Goal: Information Seeking & Learning: Learn about a topic

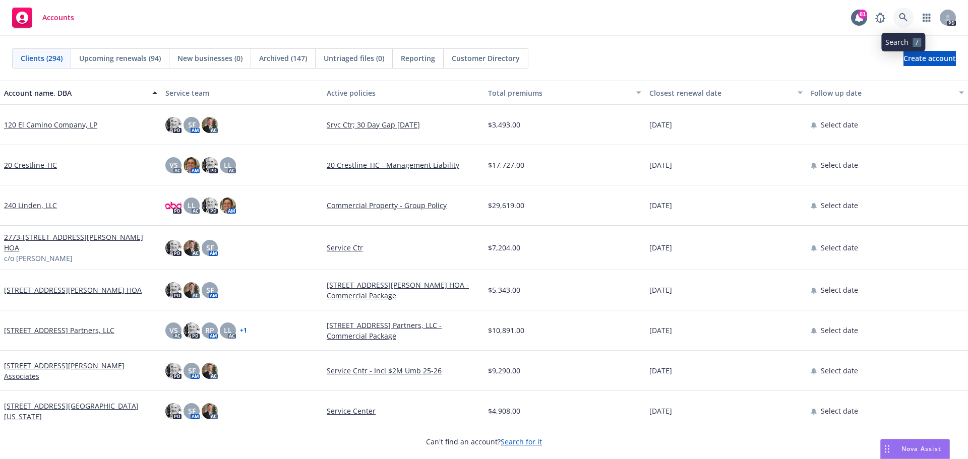
click at [905, 16] on icon at bounding box center [903, 17] width 9 height 9
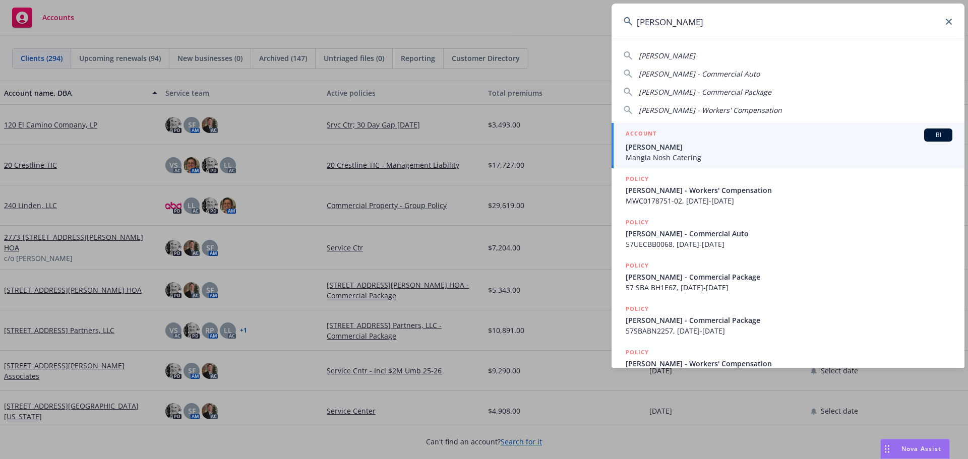
click at [686, 92] on span "[PERSON_NAME] - Commercial Package" at bounding box center [705, 92] width 133 height 10
type input "[PERSON_NAME] - Commercial Package"
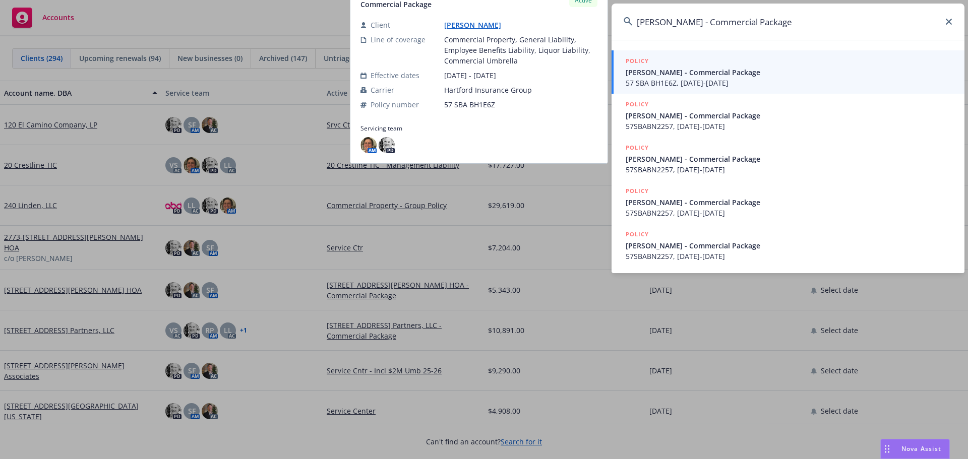
click at [676, 72] on span "[PERSON_NAME] - Commercial Package" at bounding box center [789, 72] width 327 height 11
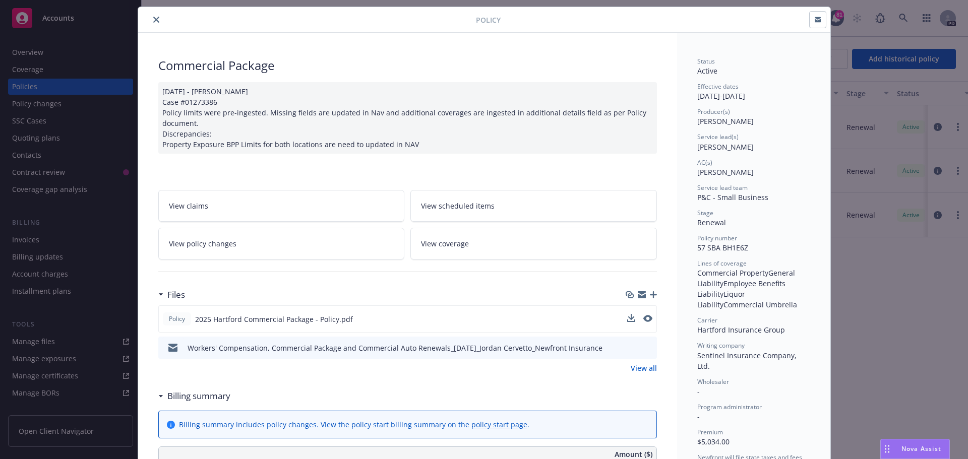
scroll to position [50, 0]
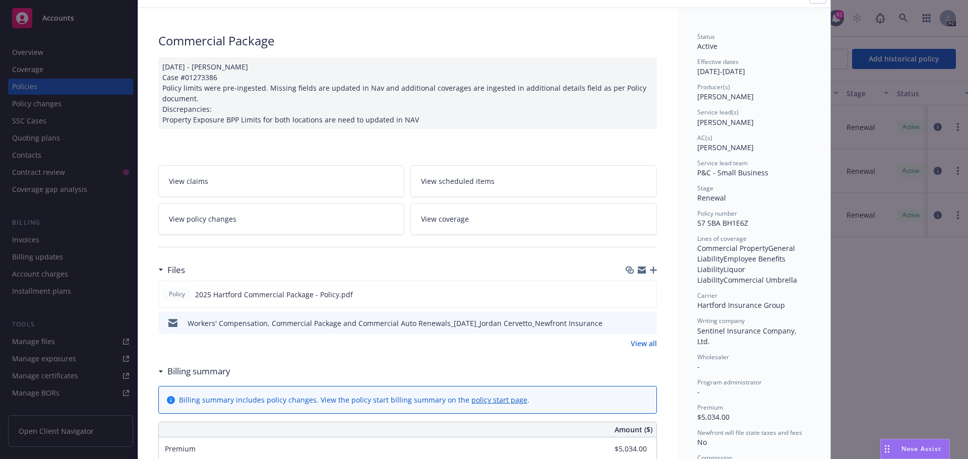
click at [435, 221] on span "View coverage" at bounding box center [445, 219] width 48 height 11
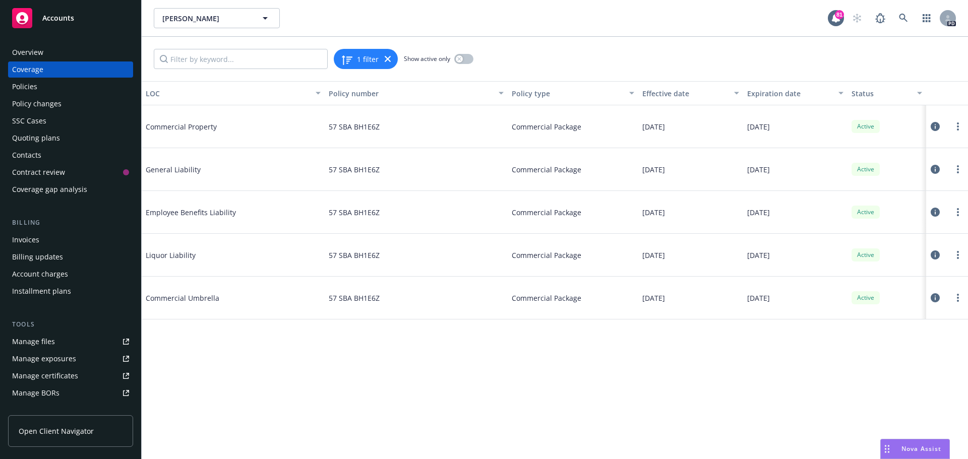
click at [27, 88] on div "Policies" at bounding box center [24, 87] width 25 height 16
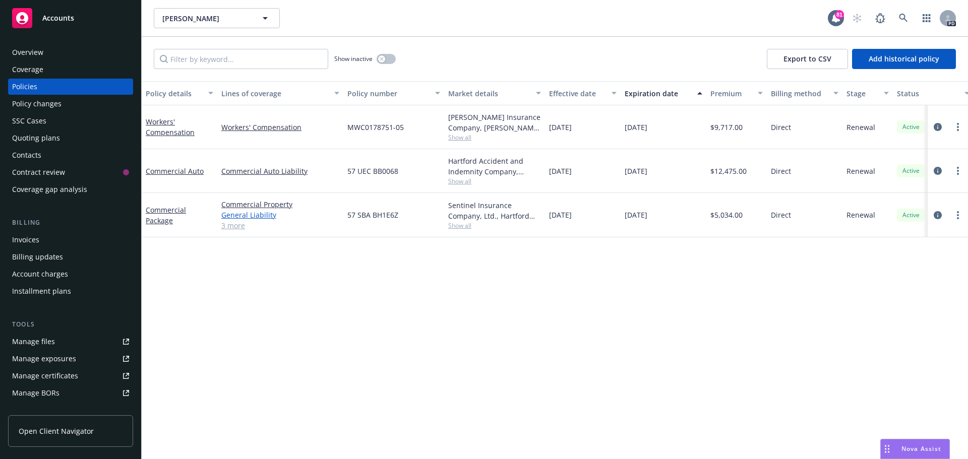
click at [250, 210] on link "General Liability" at bounding box center [280, 215] width 118 height 11
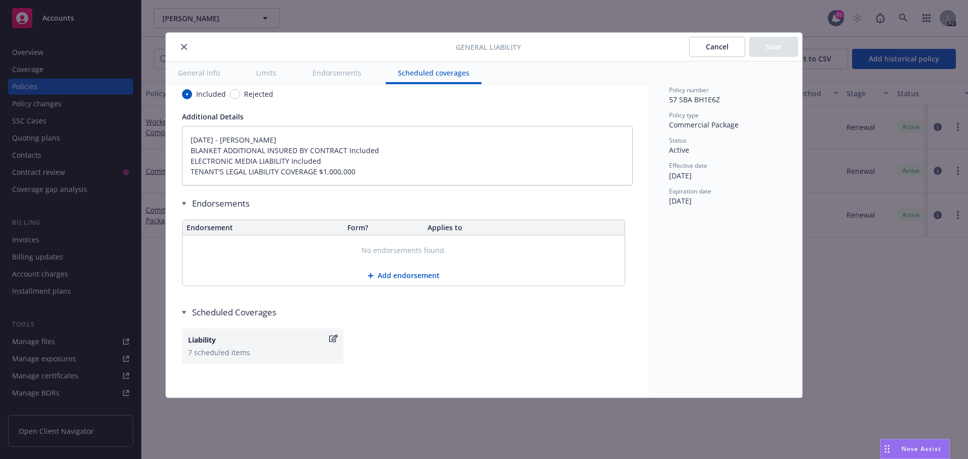
scroll to position [1226, 0]
click at [200, 337] on div "Liability" at bounding box center [257, 337] width 139 height 11
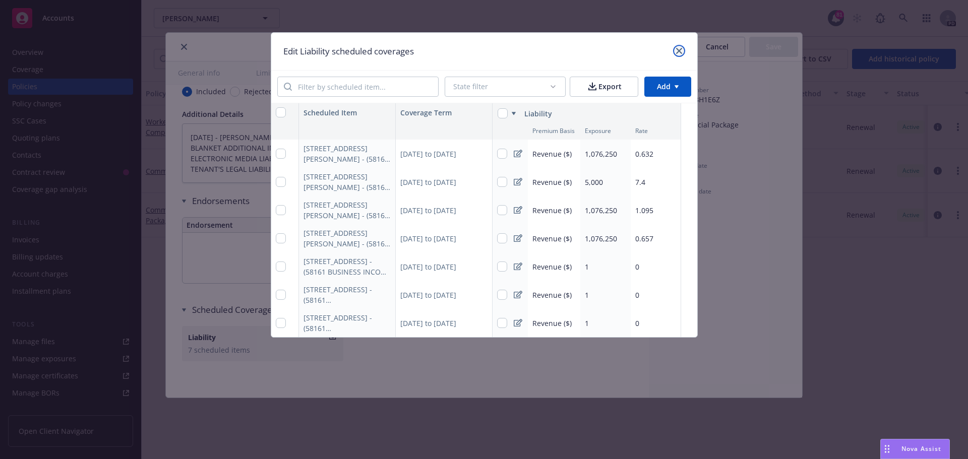
click at [678, 49] on icon "close" at bounding box center [679, 51] width 6 height 6
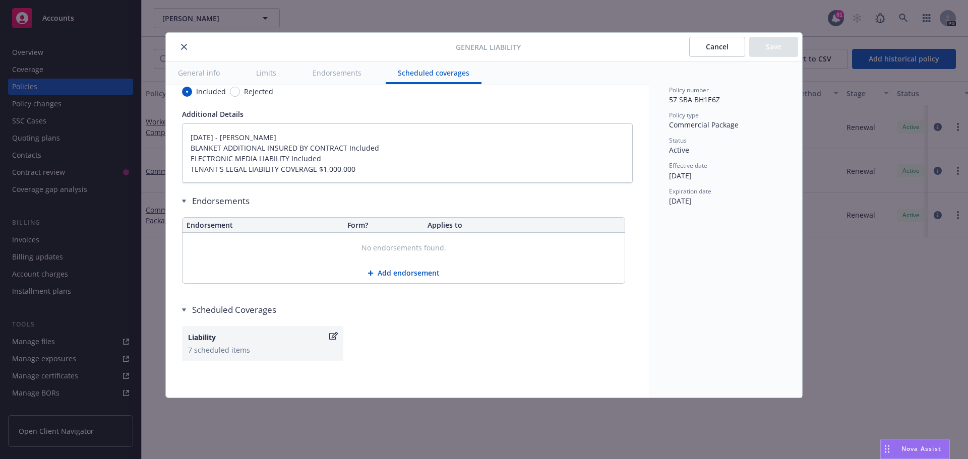
drag, startPoint x: 183, startPoint y: 42, endPoint x: 184, endPoint y: 52, distance: 9.6
click at [183, 43] on button "close" at bounding box center [184, 47] width 12 height 12
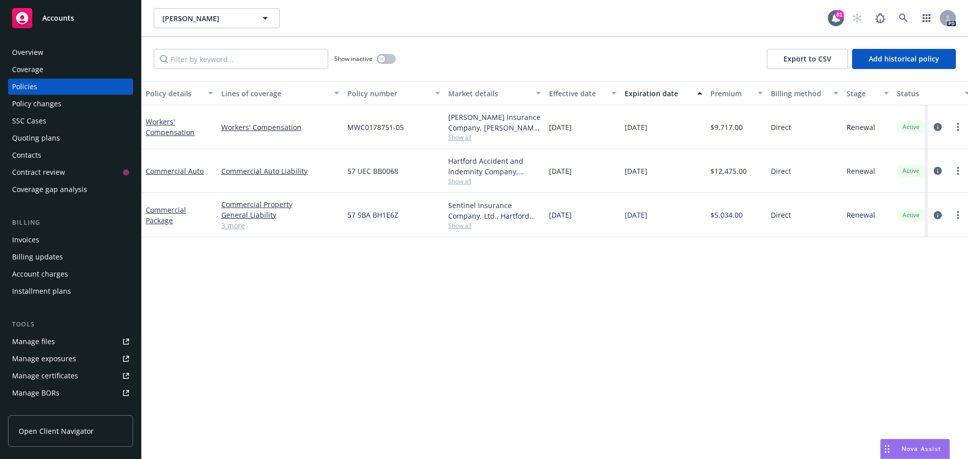
click at [232, 229] on link "3 more" at bounding box center [280, 225] width 118 height 11
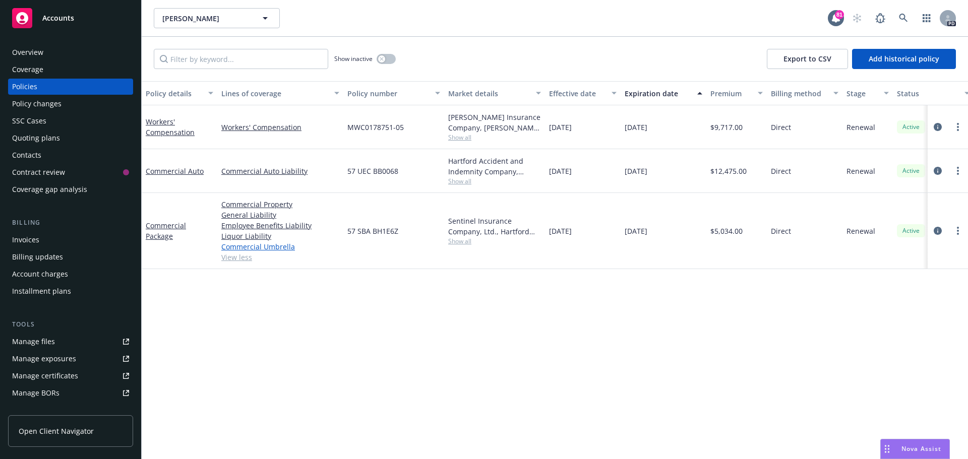
click at [240, 251] on link "Commercial Umbrella" at bounding box center [280, 247] width 118 height 11
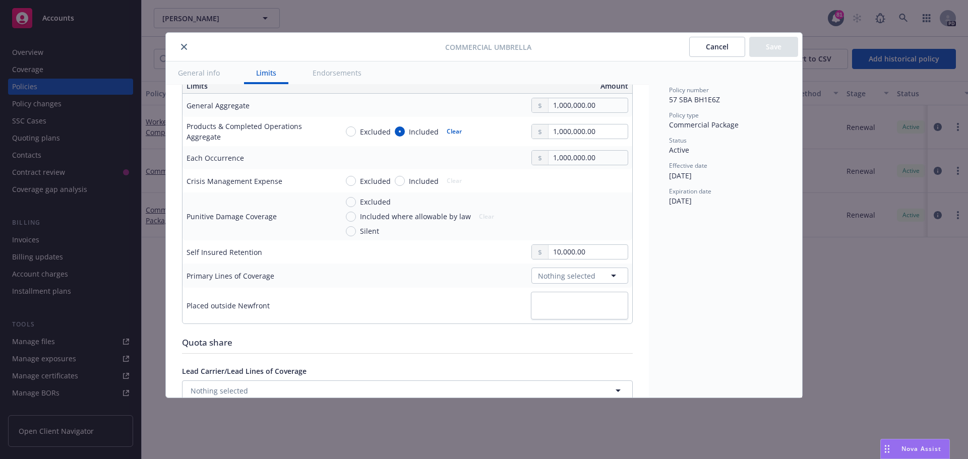
scroll to position [303, 0]
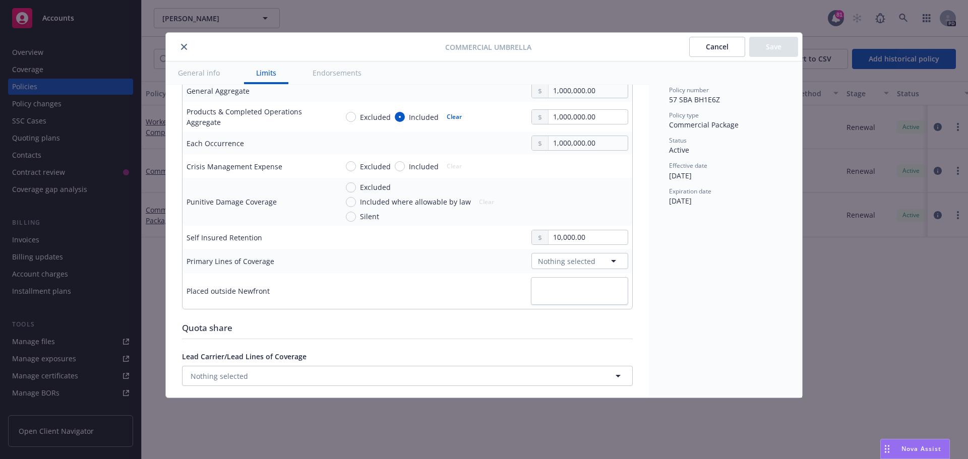
type textarea "x"
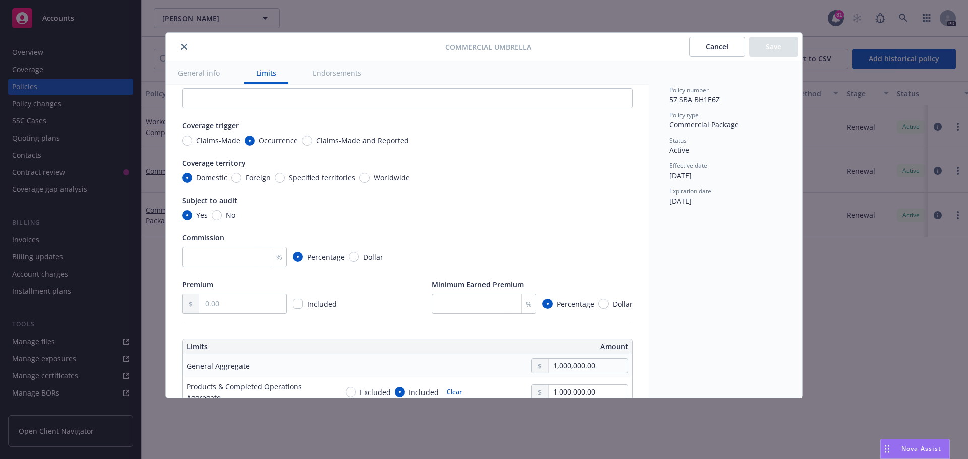
scroll to position [0, 0]
